Goal: Book appointment/travel/reservation

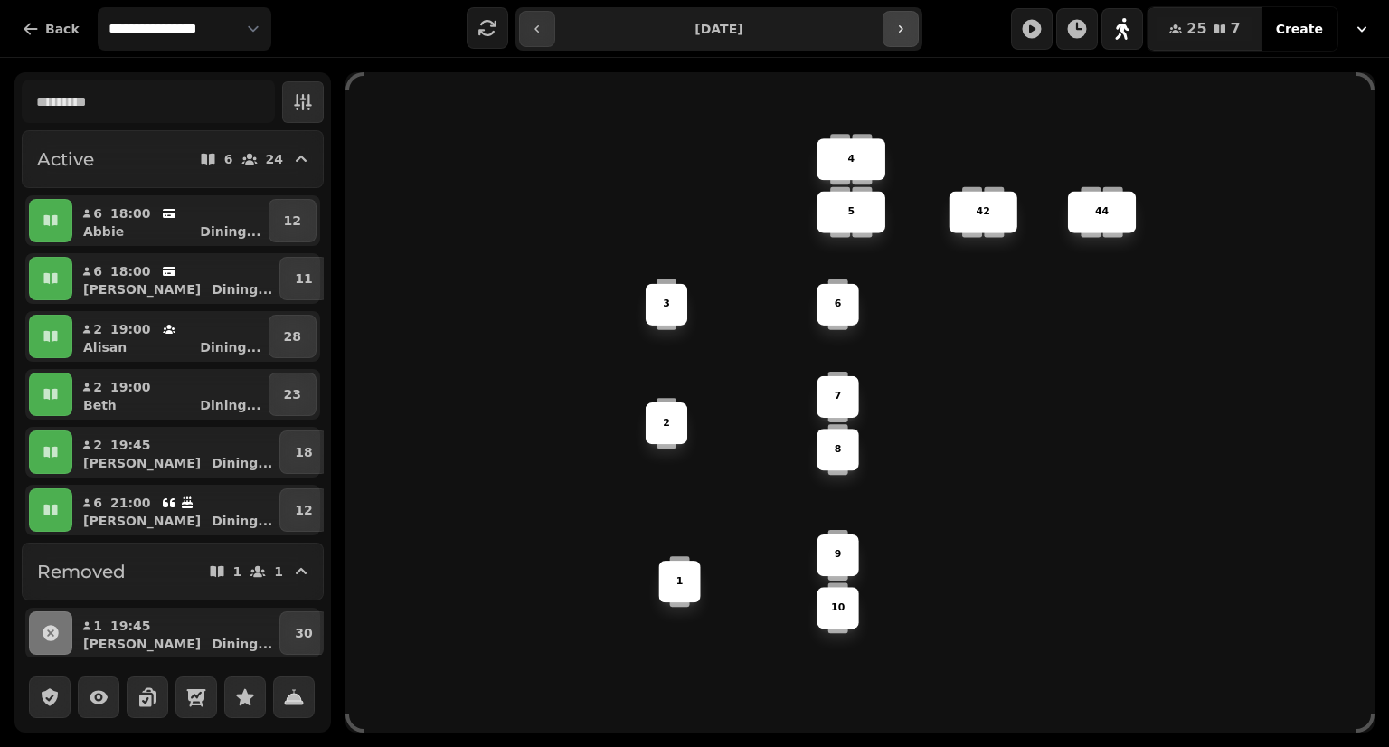
click at [891, 34] on button "button" at bounding box center [901, 29] width 36 height 36
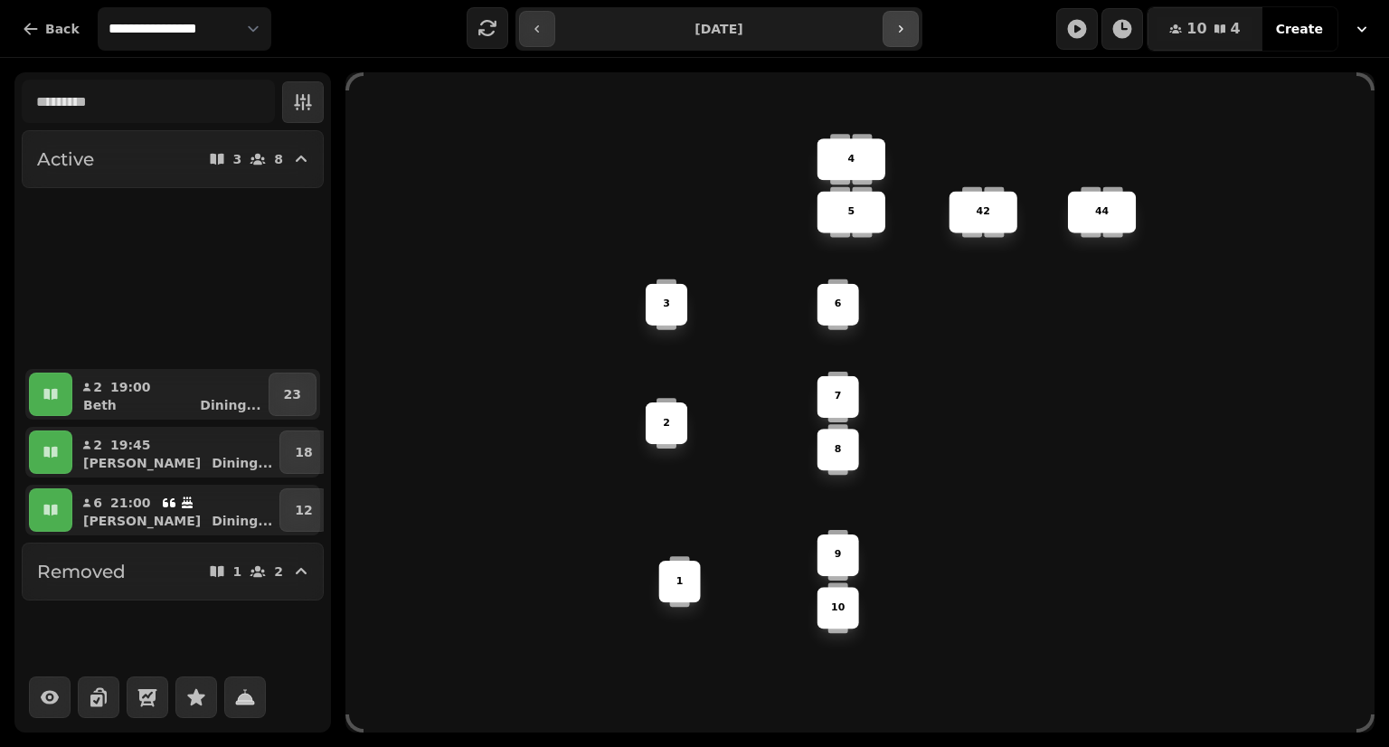
click at [893, 38] on button "button" at bounding box center [901, 29] width 36 height 36
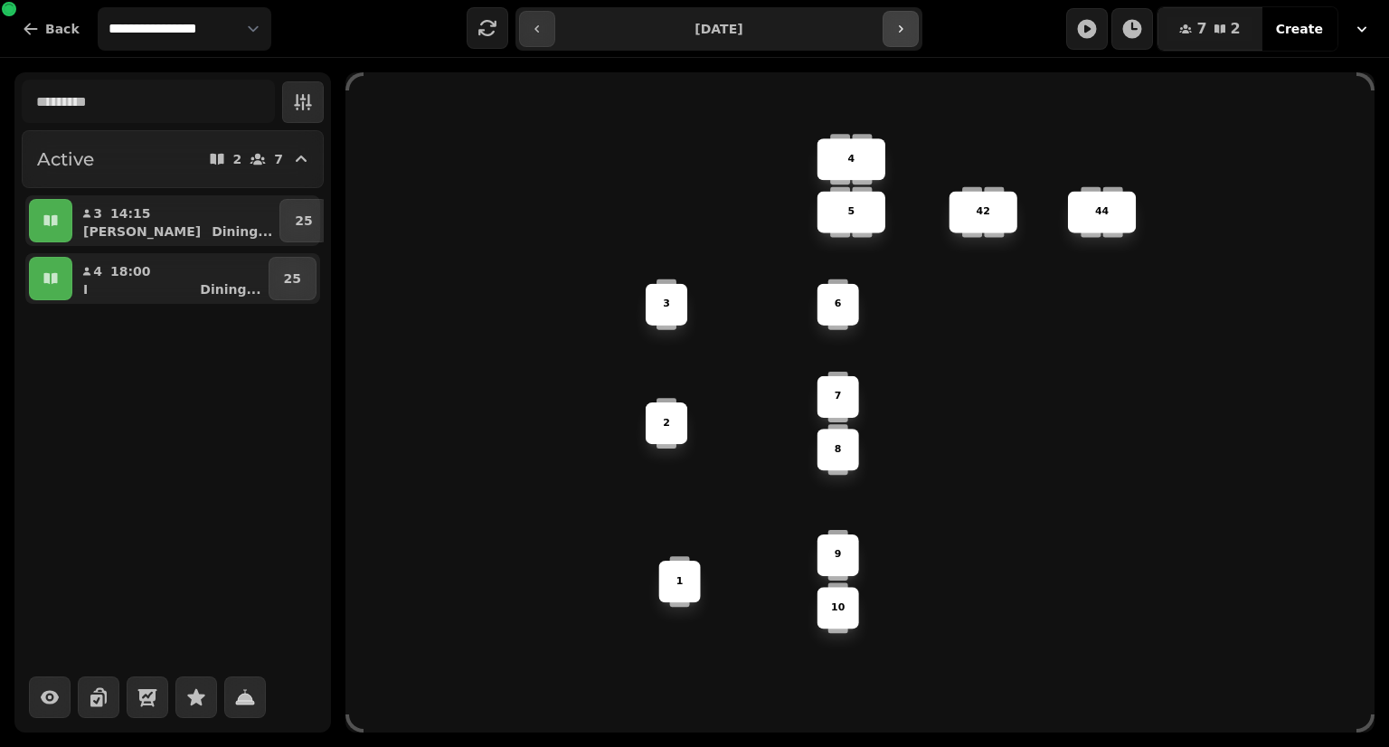
click at [893, 43] on button "button" at bounding box center [901, 29] width 36 height 36
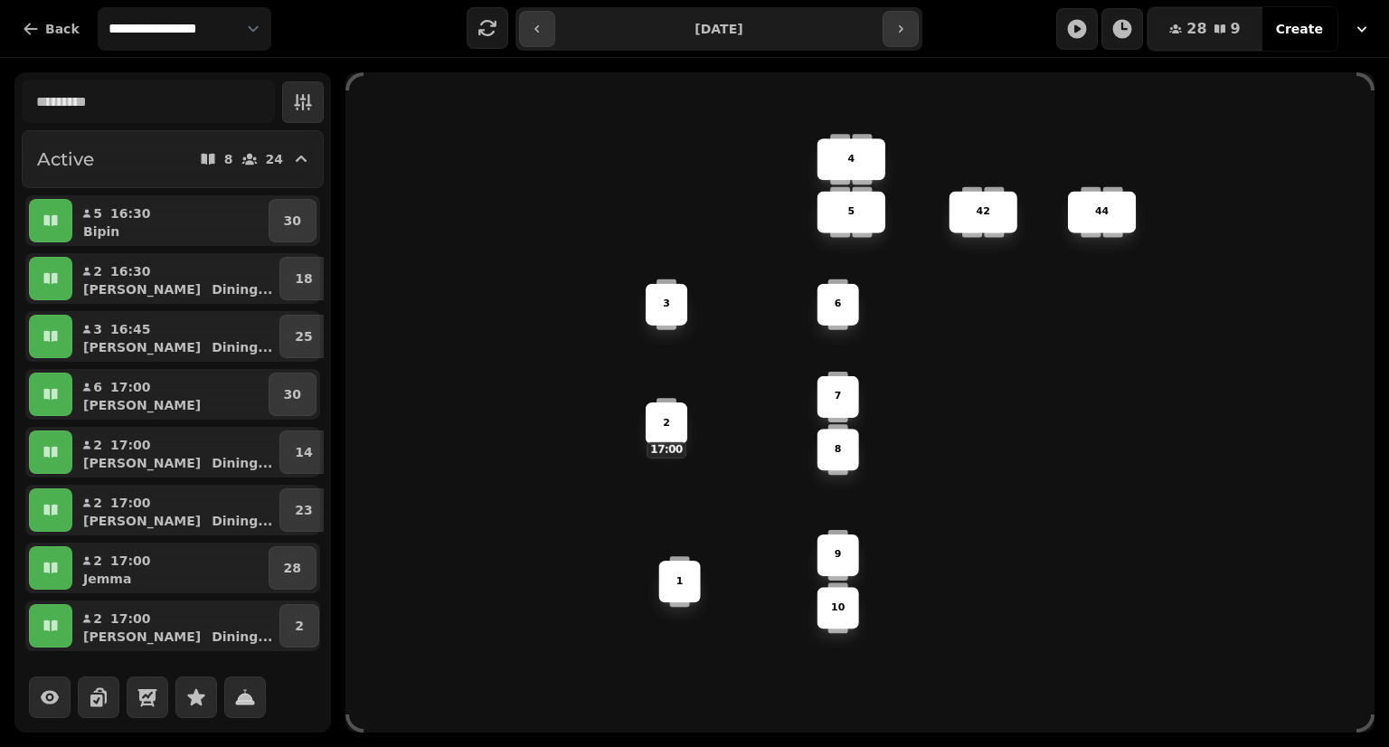
click at [878, 19] on input "**********" at bounding box center [718, 28] width 319 height 29
click at [897, 26] on icon "button" at bounding box center [900, 29] width 14 height 14
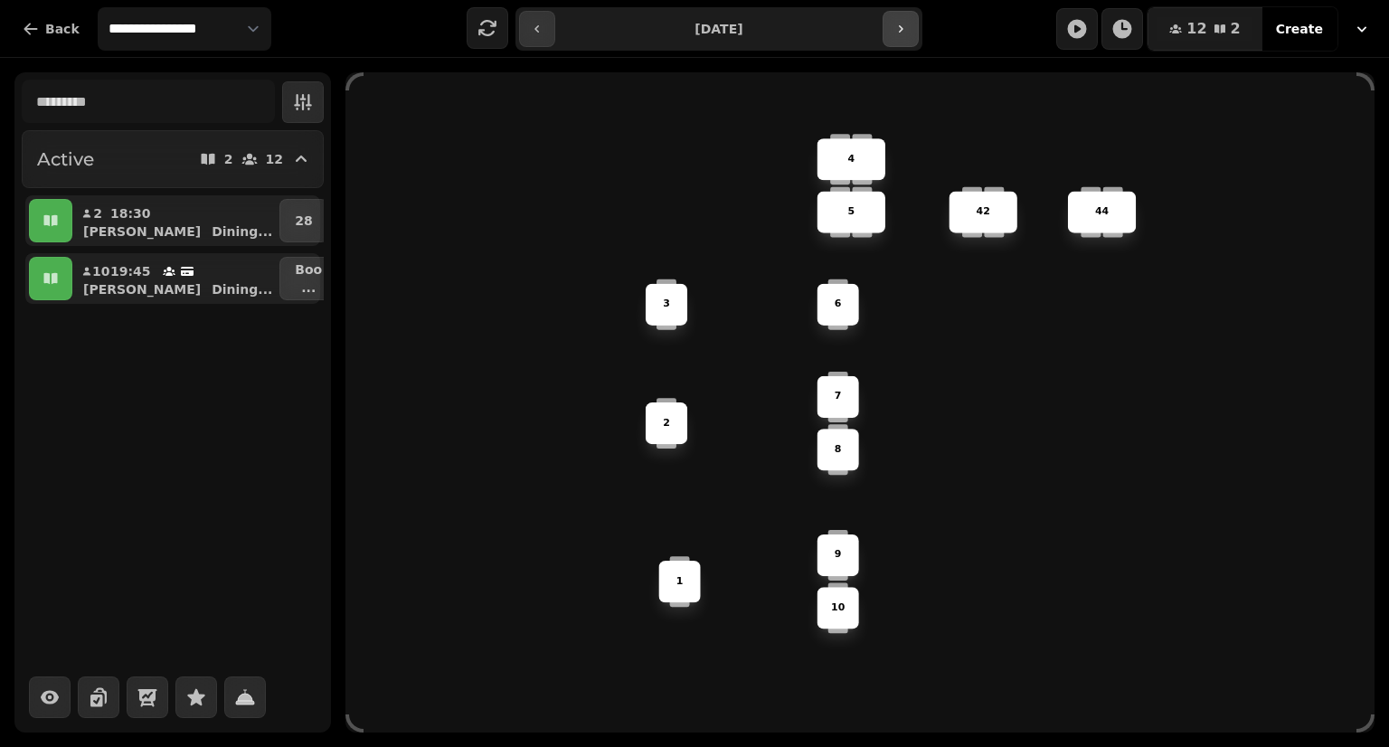
click at [900, 33] on icon "button" at bounding box center [900, 29] width 14 height 14
click at [903, 38] on button "button" at bounding box center [901, 29] width 36 height 36
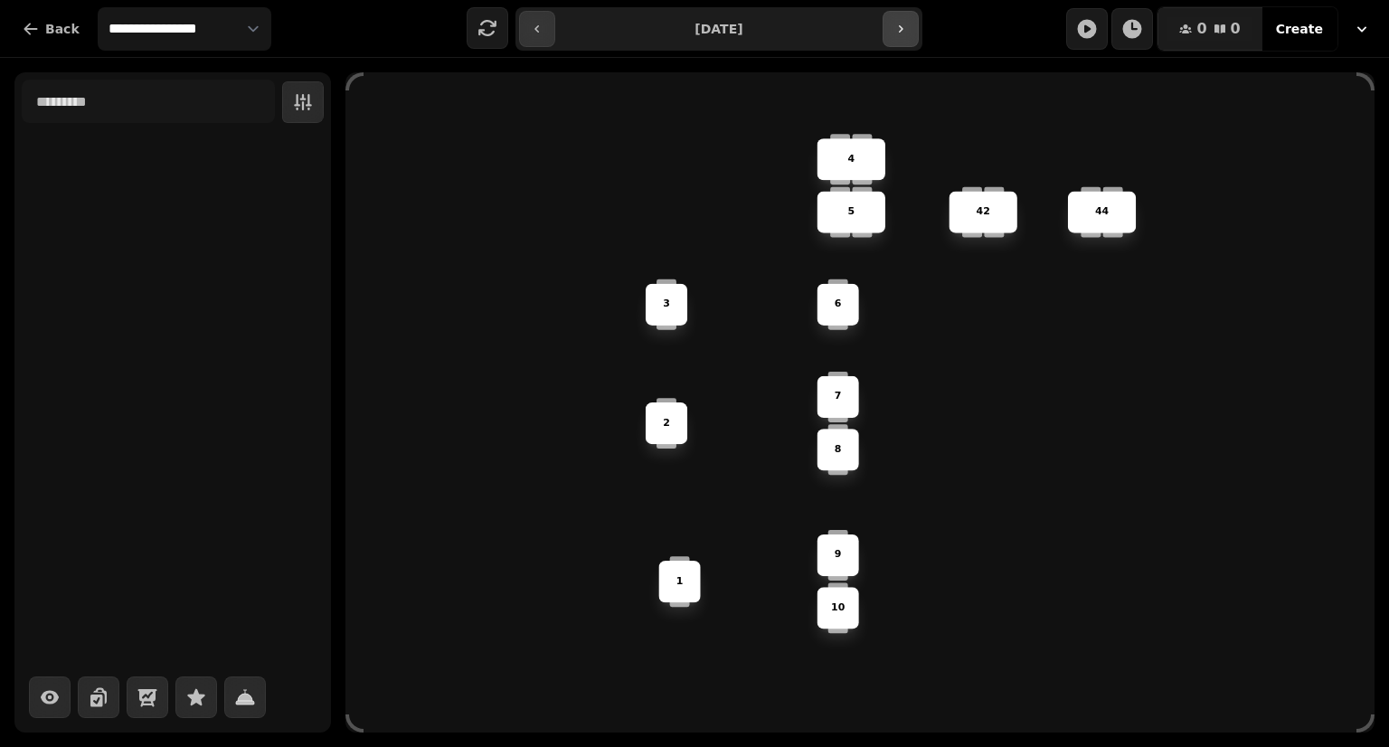
click at [902, 42] on button "button" at bounding box center [901, 29] width 36 height 36
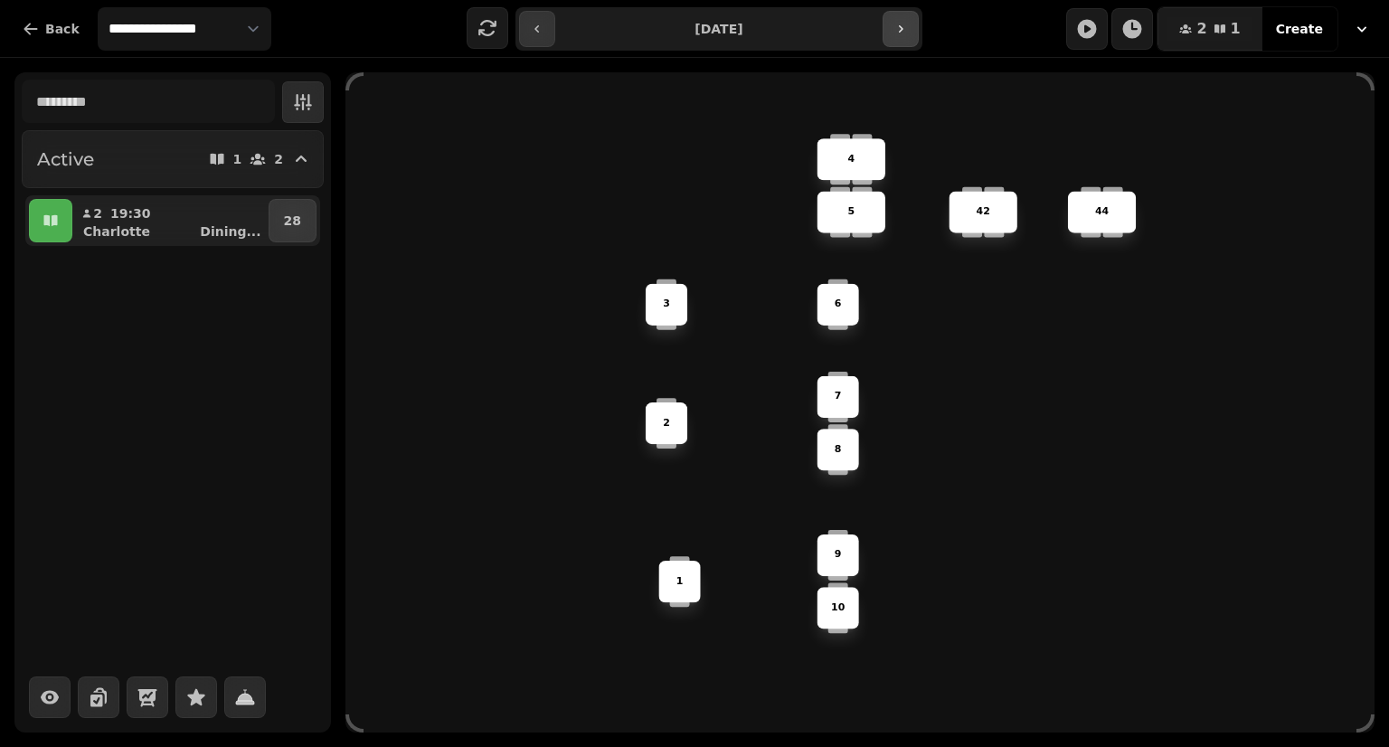
click at [902, 41] on button "button" at bounding box center [901, 29] width 36 height 36
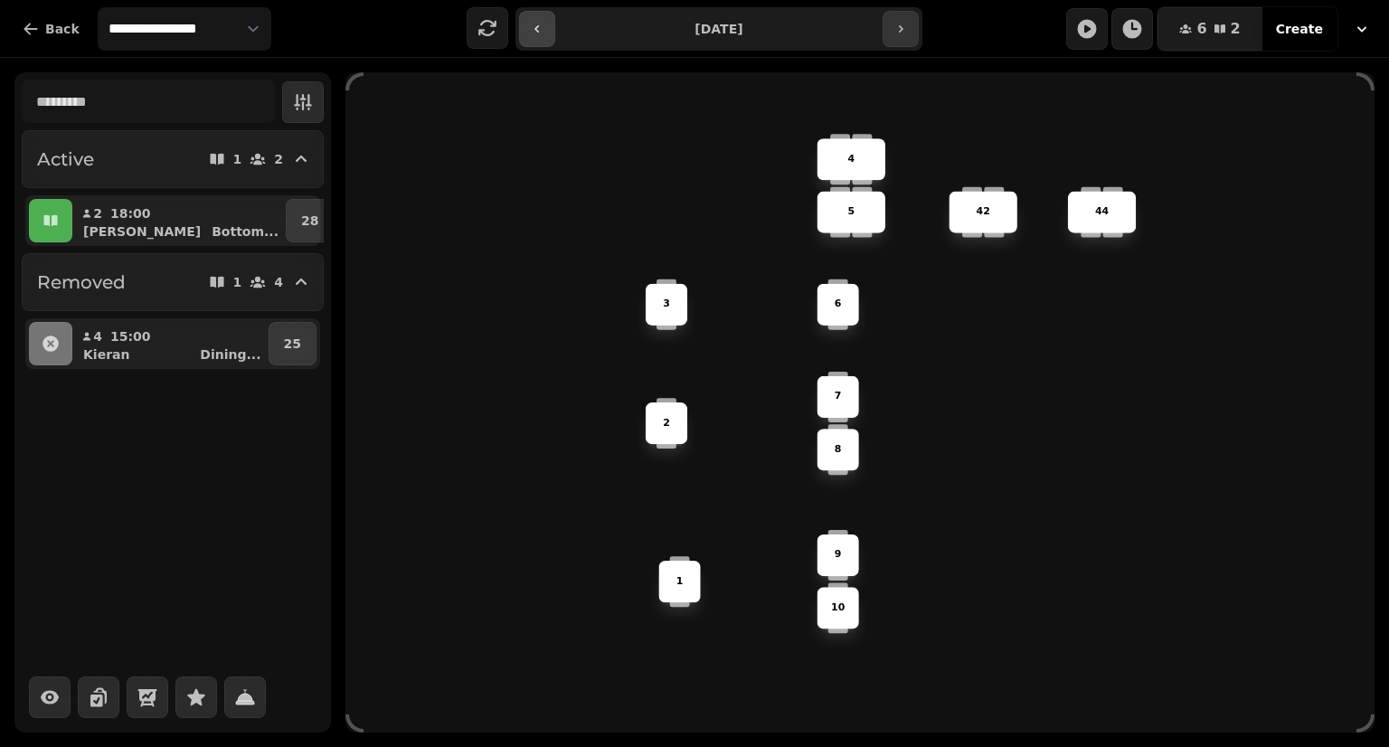
click at [542, 30] on icon "button" at bounding box center [537, 29] width 14 height 14
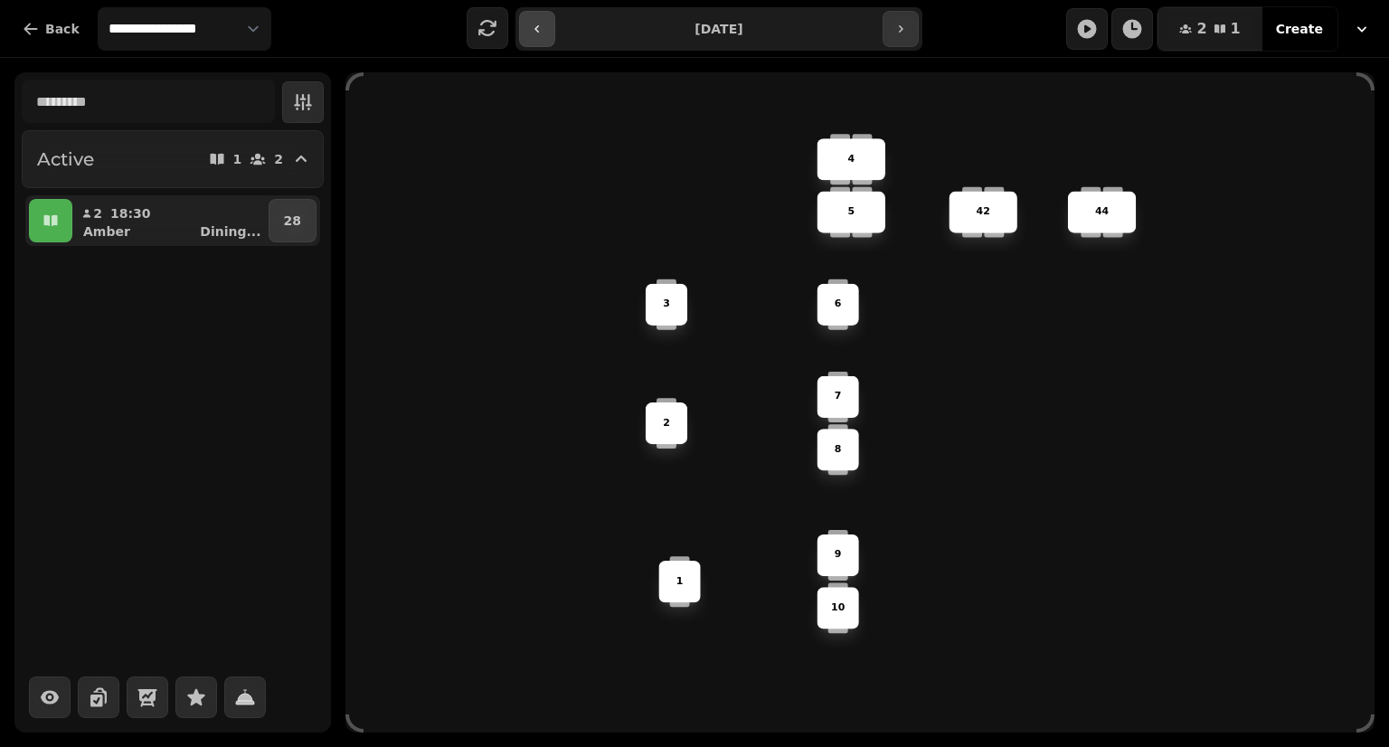
click at [543, 33] on icon "button" at bounding box center [537, 29] width 14 height 14
click at [543, 36] on button "button" at bounding box center [537, 29] width 36 height 36
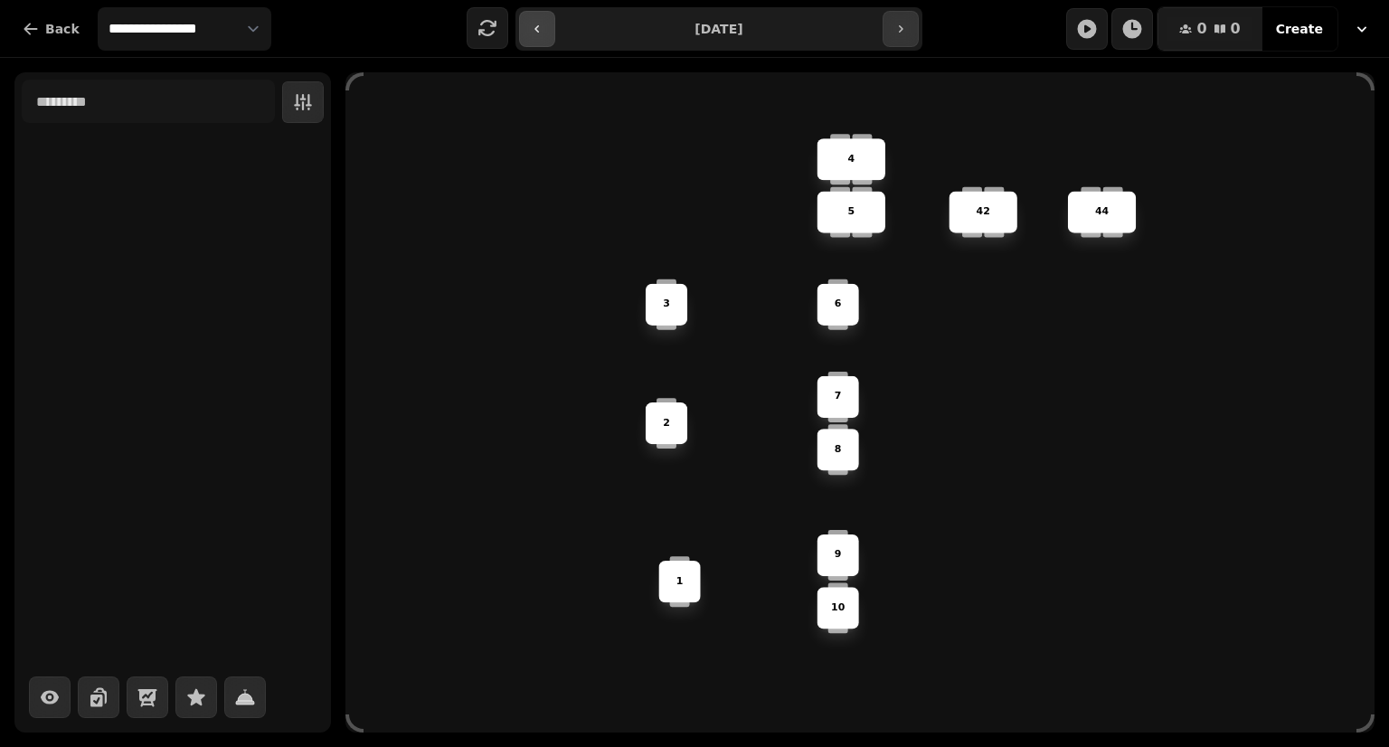
click at [543, 36] on button "button" at bounding box center [537, 29] width 36 height 36
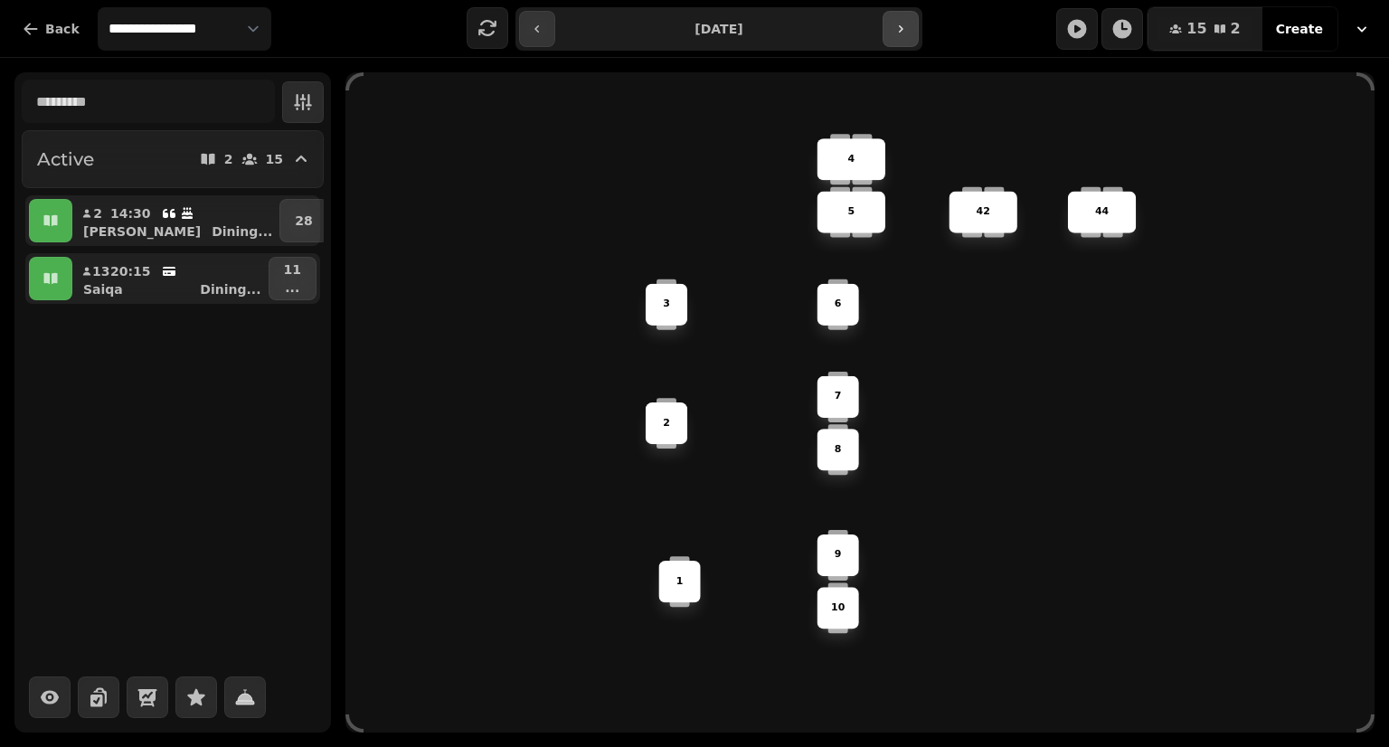
click at [911, 25] on button "button" at bounding box center [901, 29] width 36 height 36
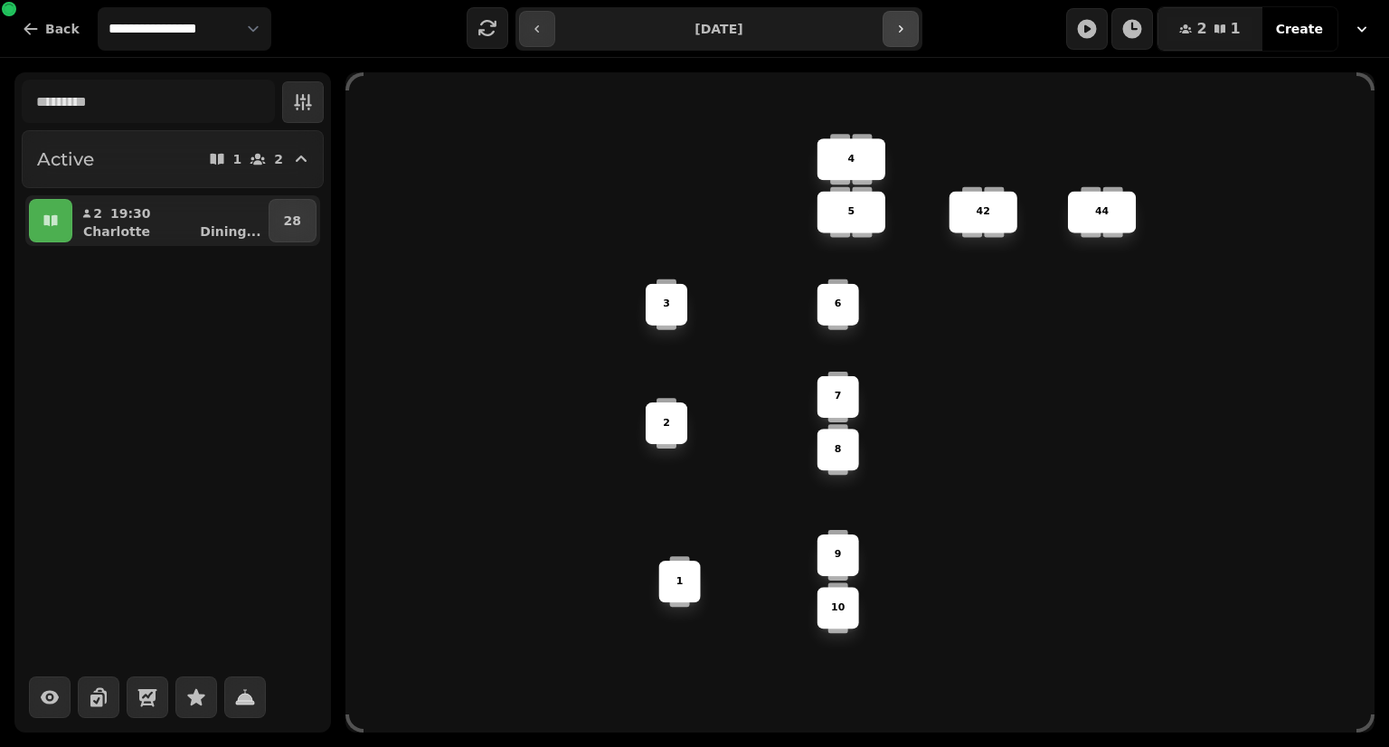
click at [907, 26] on icon "button" at bounding box center [900, 29] width 14 height 14
type input "**********"
